Goal: Feedback & Contribution: Contribute content

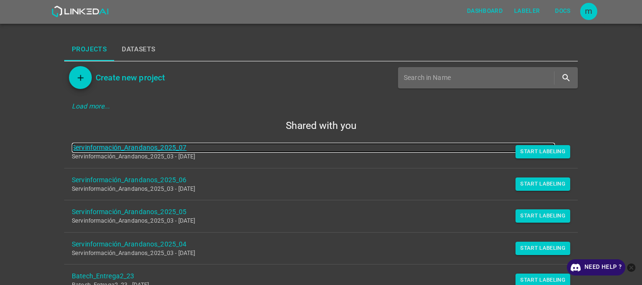
click at [172, 146] on link "Servinformación_Arandanos_2025_07" at bounding box center [313, 148] width 483 height 10
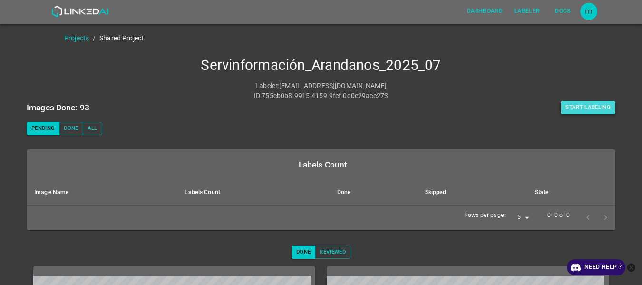
click at [582, 109] on button "Start Labeling" at bounding box center [587, 107] width 55 height 13
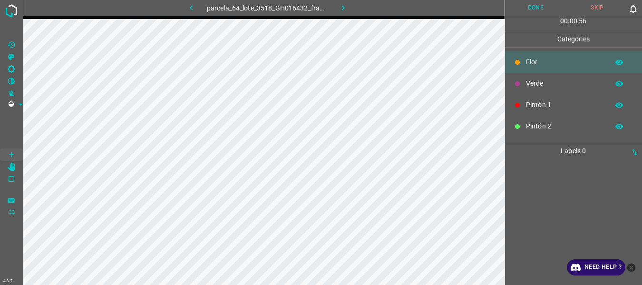
click at [343, 10] on icon "button" at bounding box center [343, 8] width 10 height 10
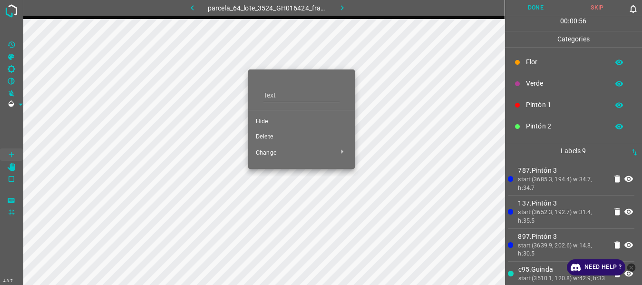
click at [286, 136] on span "Delete" at bounding box center [301, 137] width 91 height 9
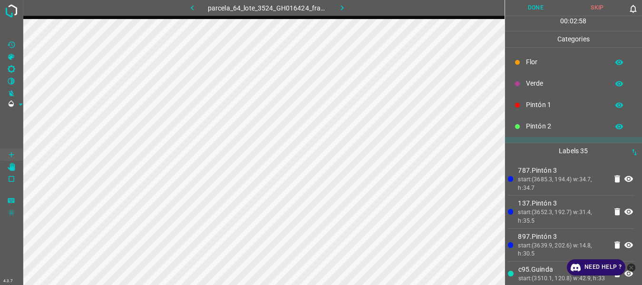
scroll to position [84, 0]
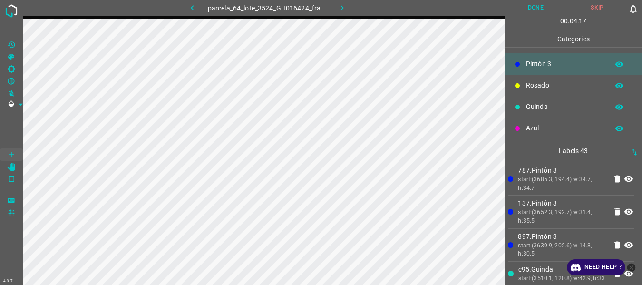
click at [527, 128] on p "Azul" at bounding box center [565, 128] width 78 height 10
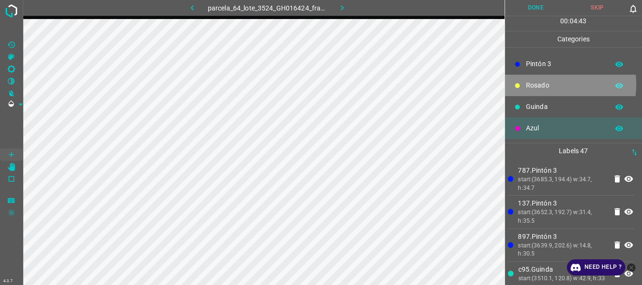
click at [548, 84] on p "Rosado" at bounding box center [565, 85] width 78 height 10
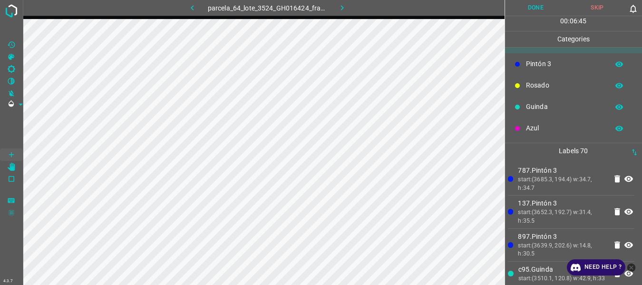
scroll to position [0, 0]
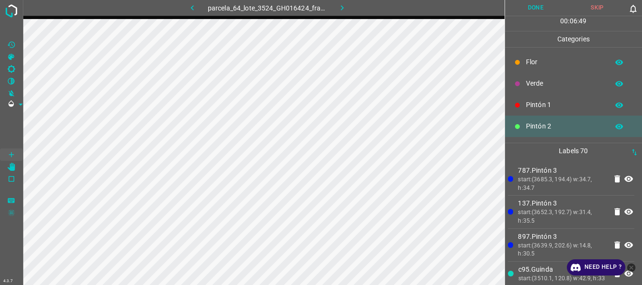
click at [529, 107] on p "Pintón 1" at bounding box center [565, 105] width 78 height 10
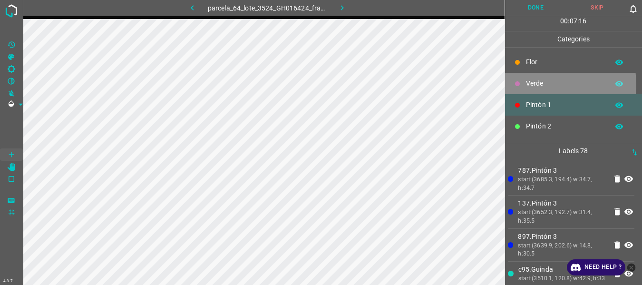
click at [528, 85] on p "Verde" at bounding box center [565, 83] width 78 height 10
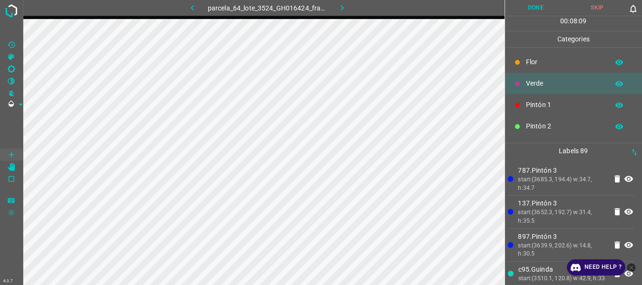
click at [557, 121] on p "Pintón 2" at bounding box center [565, 126] width 78 height 10
